Goal: Navigation & Orientation: Find specific page/section

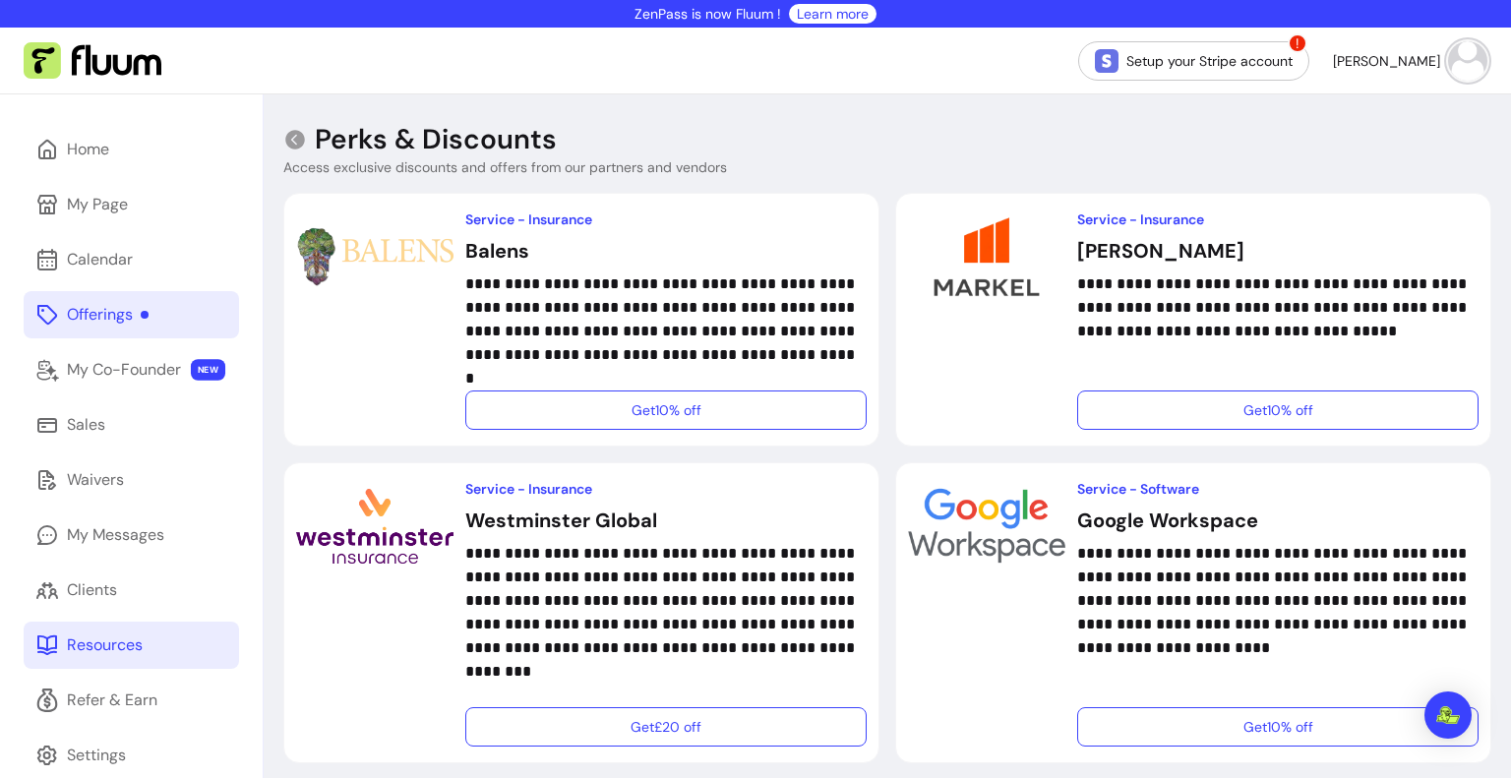
click at [138, 329] on link "Offerings" at bounding box center [131, 314] width 215 height 47
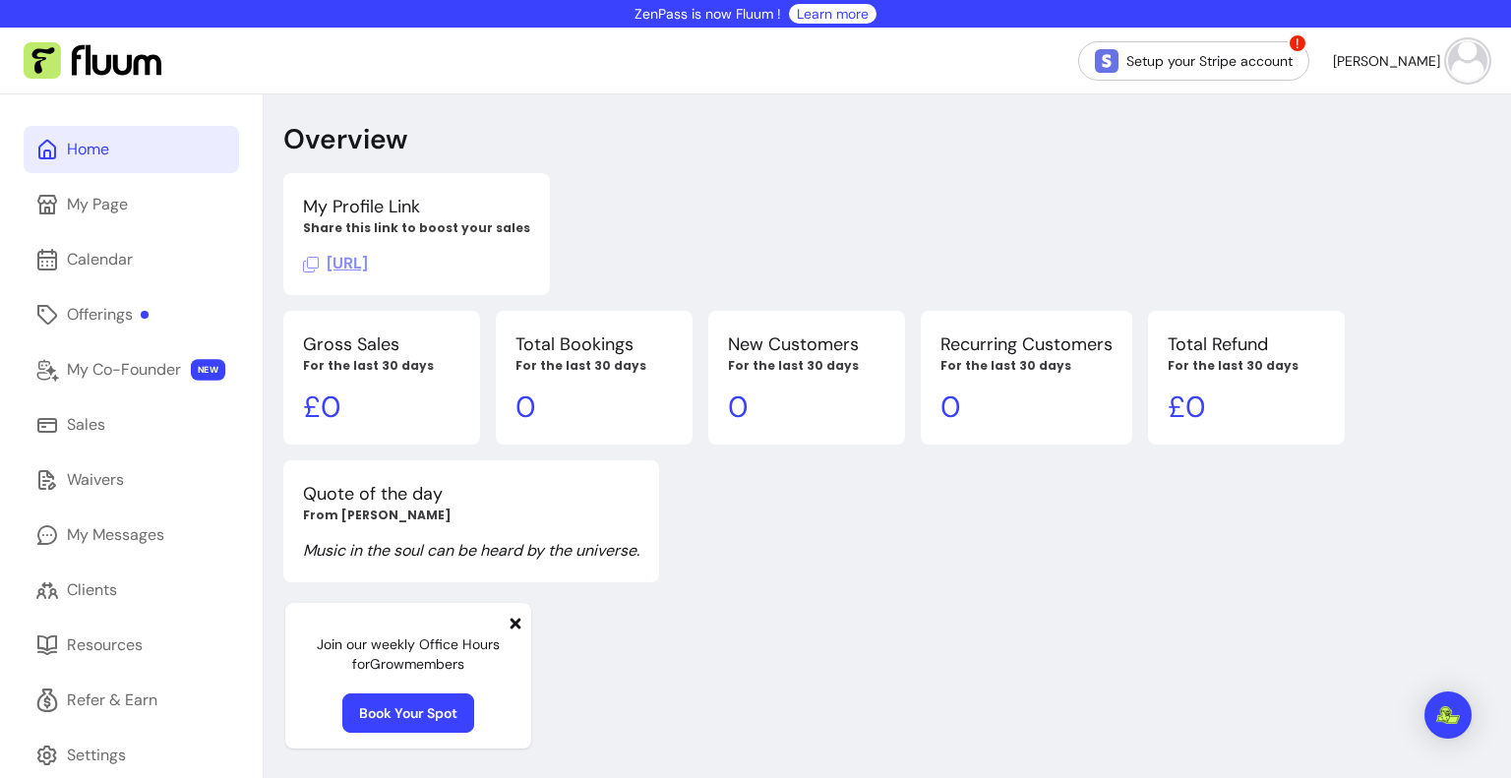
click at [368, 271] on span "https://fluum.ai/she-glows-yoga" at bounding box center [335, 263] width 65 height 21
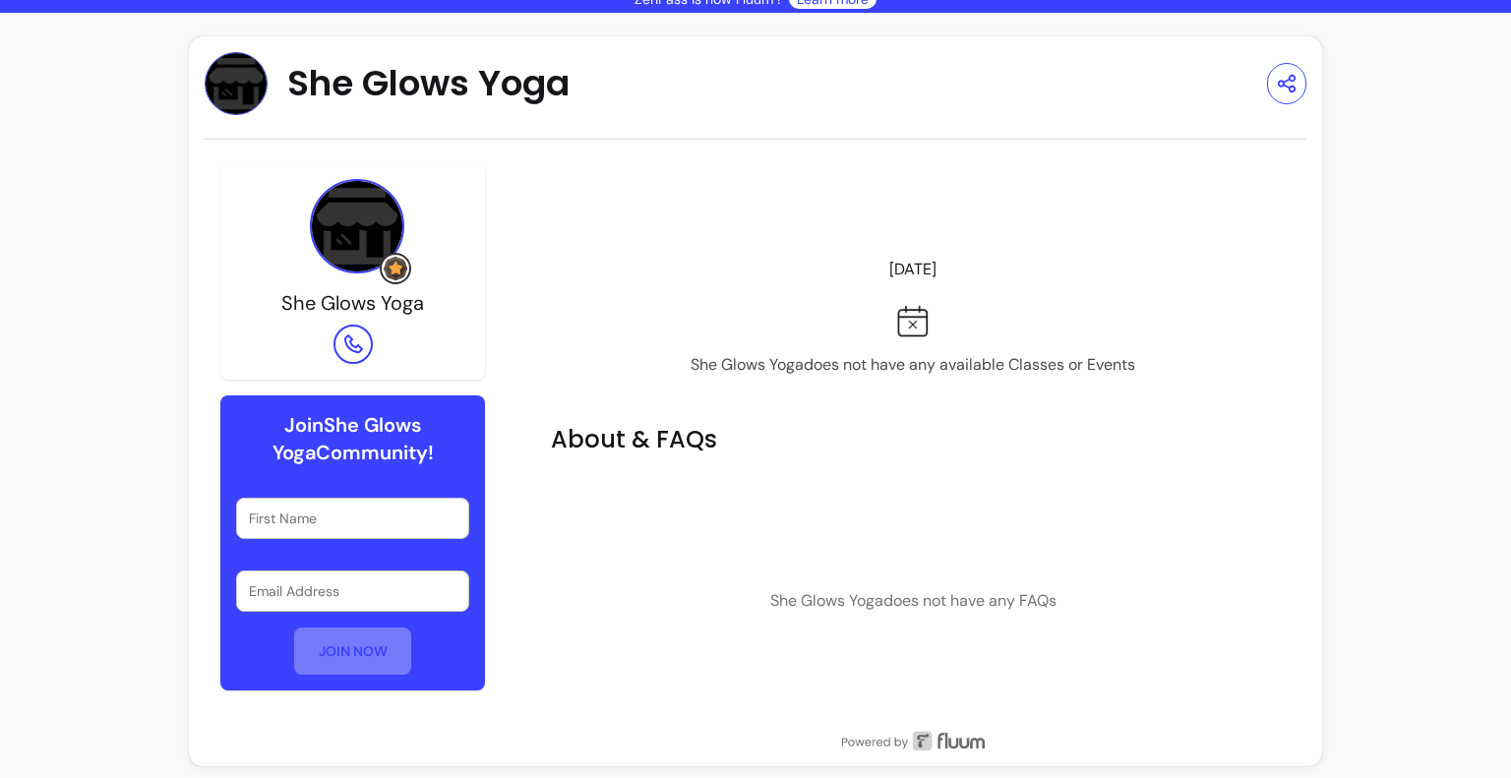
scroll to position [19, 0]
